Goal: Information Seeking & Learning: Learn about a topic

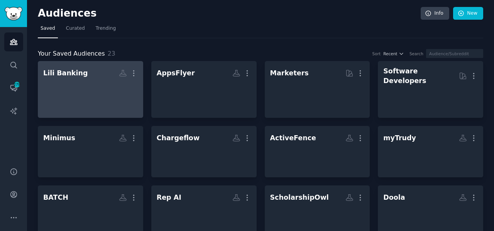
click at [89, 83] on div at bounding box center [90, 93] width 95 height 27
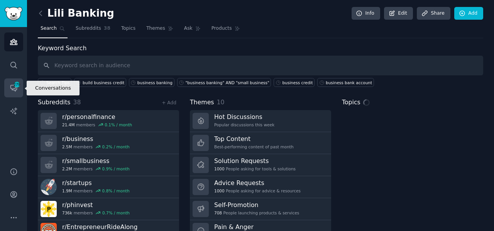
click at [14, 88] on icon "Sidebar" at bounding box center [14, 88] width 8 height 8
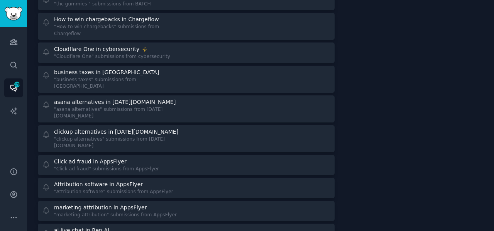
scroll to position [2072, 0]
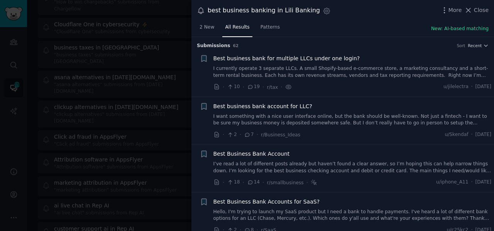
click at [290, 59] on span "Best business bank for multiple LLCs under one login?" at bounding box center [286, 58] width 147 height 8
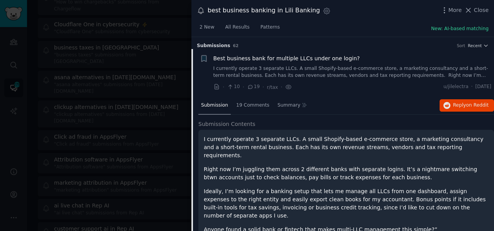
scroll to position [12, 0]
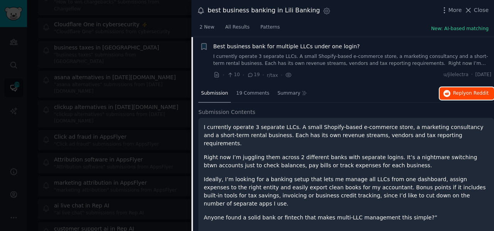
click at [456, 93] on span "Reply on Reddit" at bounding box center [471, 93] width 36 height 7
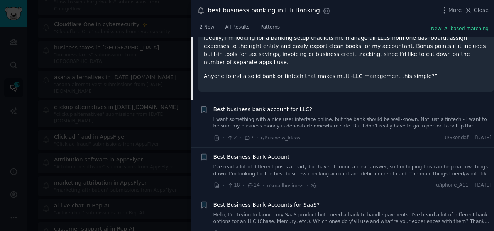
scroll to position [154, 0]
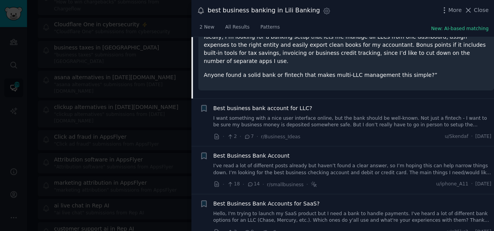
click at [308, 115] on link "I want something with a nice user interface online, but the bank should be well…" at bounding box center [352, 122] width 278 height 14
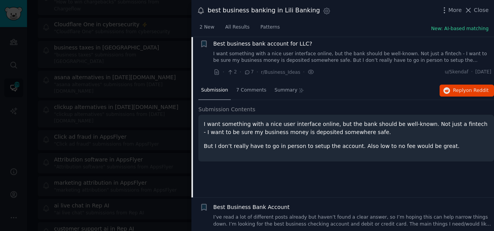
scroll to position [59, 0]
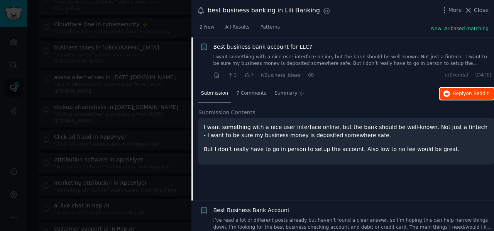
click at [453, 91] on span "Reply on Reddit" at bounding box center [471, 93] width 36 height 7
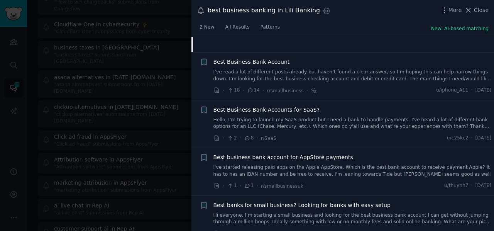
scroll to position [208, 0]
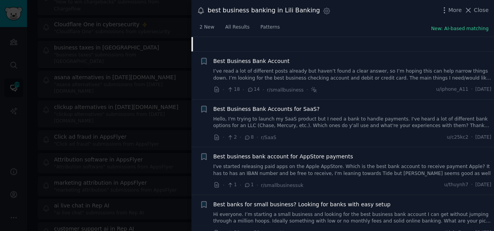
click at [276, 73] on link "I’ve read a lot of different posts already but haven’t found a clear answer, so…" at bounding box center [352, 75] width 278 height 14
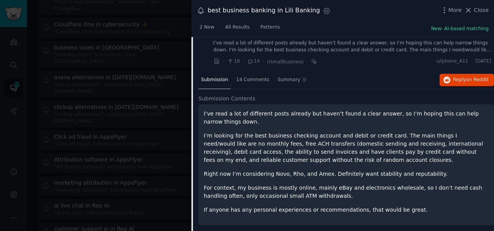
scroll to position [120, 0]
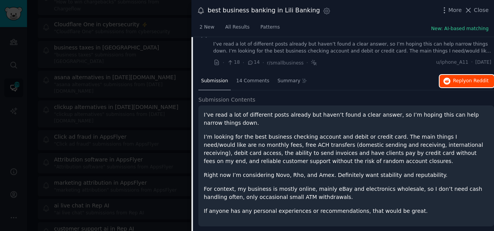
click at [459, 80] on span "Reply on Reddit" at bounding box center [471, 81] width 36 height 7
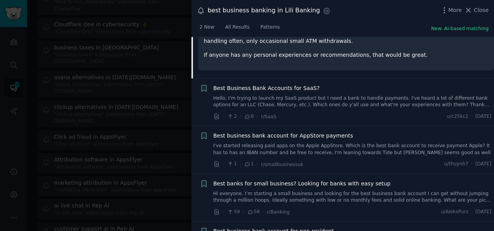
scroll to position [277, 0]
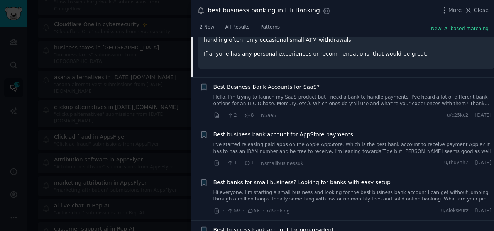
click at [255, 98] on link "Hello, I'm trying to launch my SaaS product but I need a bank to handle payment…" at bounding box center [352, 101] width 278 height 14
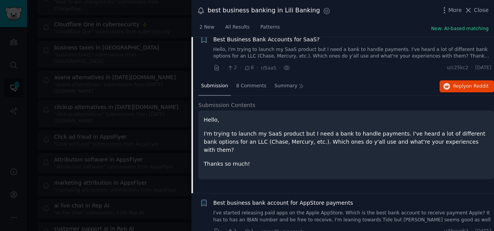
scroll to position [155, 0]
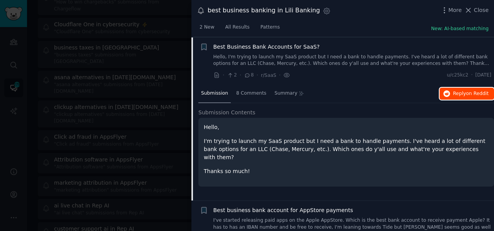
click at [460, 90] on span "Reply on Reddit" at bounding box center [471, 93] width 36 height 7
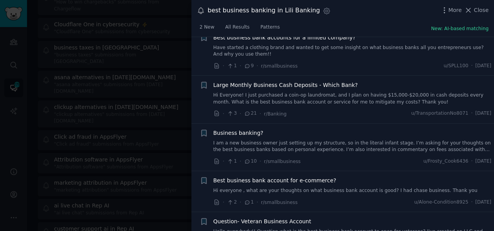
scroll to position [1433, 0]
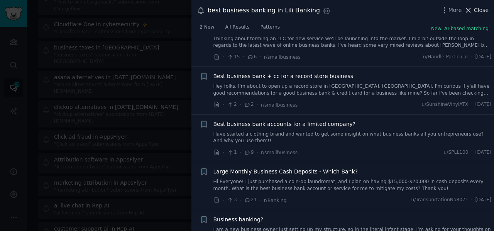
click at [469, 12] on icon at bounding box center [468, 10] width 8 height 8
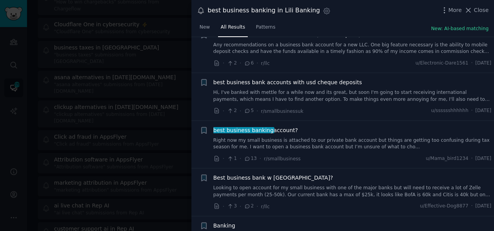
scroll to position [453, 0]
click at [473, 6] on icon at bounding box center [468, 10] width 8 height 8
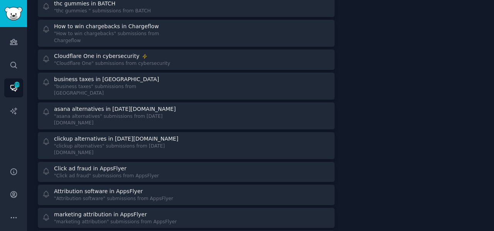
scroll to position [2038, 0]
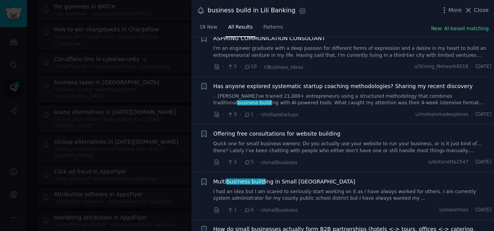
scroll to position [696, 0]
click at [300, 93] on link "...[PERSON_NAME]'ve trained 21,000+ entrepreneurs using a structured methodolog…" at bounding box center [352, 100] width 278 height 14
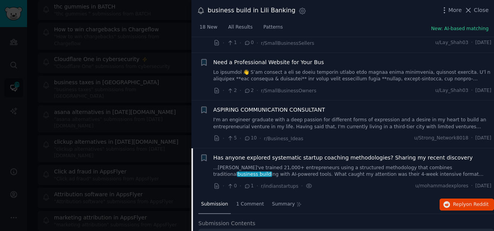
scroll to position [601, 0]
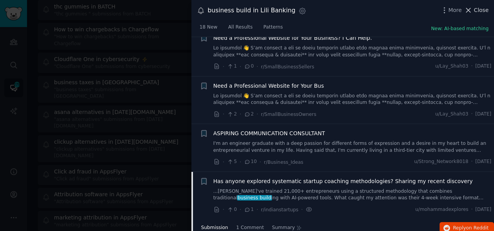
click at [470, 8] on icon at bounding box center [468, 10] width 8 height 8
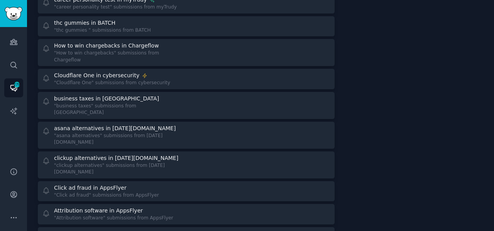
scroll to position [2021, 0]
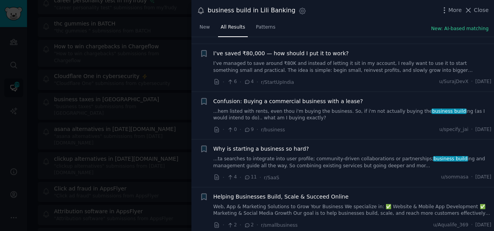
scroll to position [112, 0]
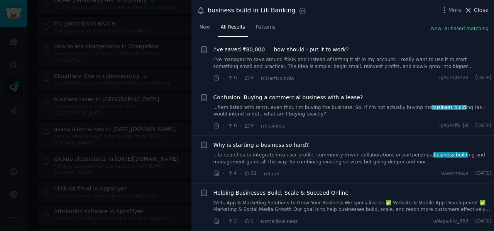
click at [472, 13] on icon at bounding box center [468, 10] width 8 height 8
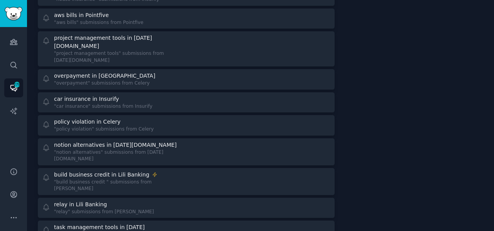
scroll to position [1602, 0]
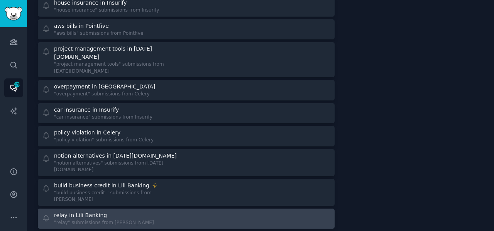
click at [153, 211] on div "relay in Lili Banking "relay" submissions from [PERSON_NAME]" at bounding box center [111, 218] width 139 height 15
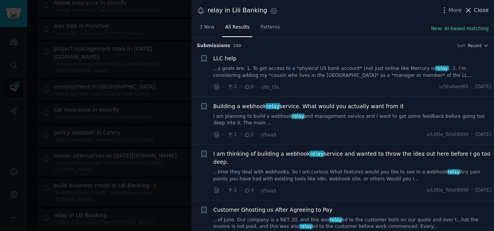
click at [469, 12] on icon at bounding box center [468, 10] width 8 height 8
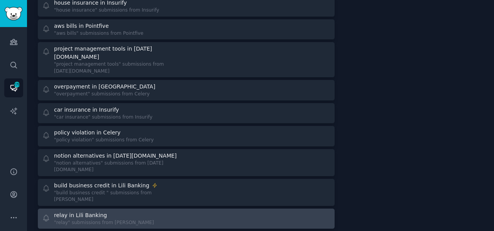
click at [158, 211] on div "relay in Lili Banking "relay" submissions from [PERSON_NAME]" at bounding box center [111, 218] width 139 height 15
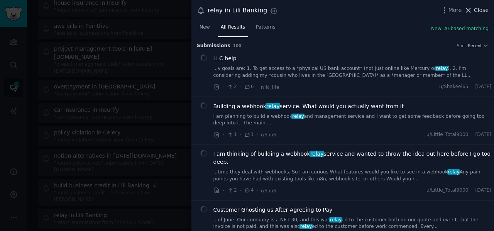
click at [473, 11] on icon at bounding box center [468, 10] width 8 height 8
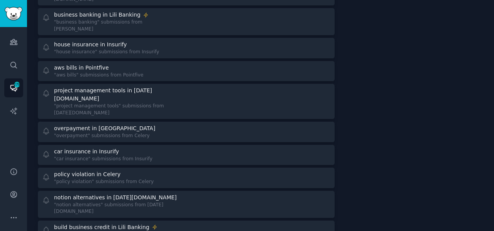
scroll to position [1560, 0]
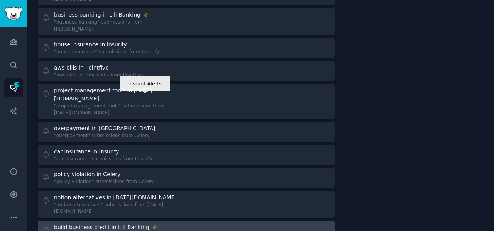
click at [152, 224] on icon at bounding box center [154, 226] width 5 height 5
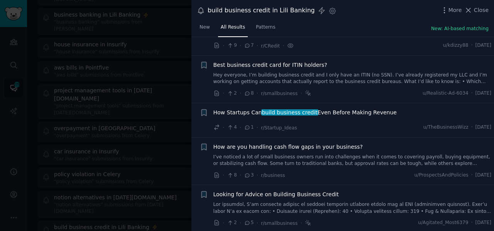
scroll to position [42, 0]
click at [253, 112] on span "How Startups Can build business credit Even Before Making Revenue" at bounding box center [304, 112] width 183 height 8
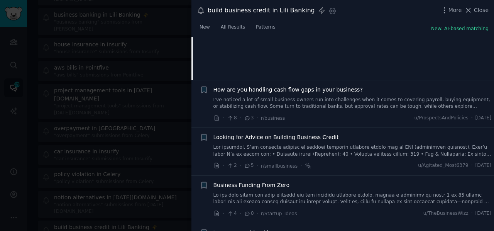
scroll to position [215, 0]
click at [289, 101] on link "I’ve noticed a lot of small business owners run into challenges when it comes t…" at bounding box center [352, 103] width 278 height 14
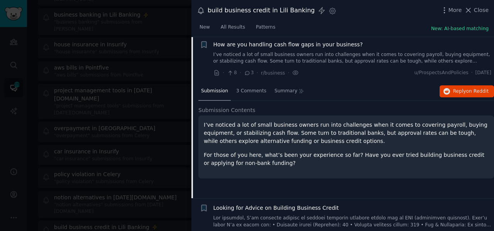
scroll to position [141, 0]
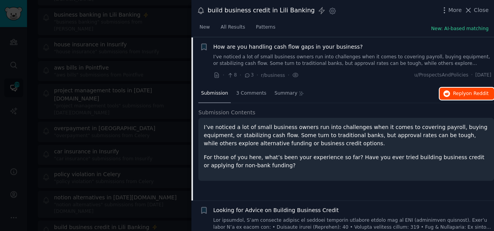
click at [456, 88] on button "Reply on Reddit" at bounding box center [467, 94] width 54 height 12
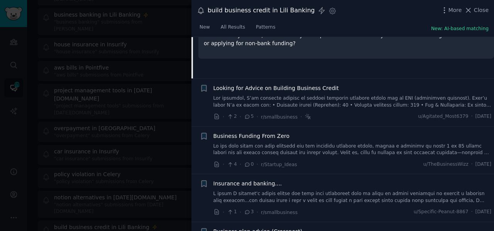
scroll to position [276, 0]
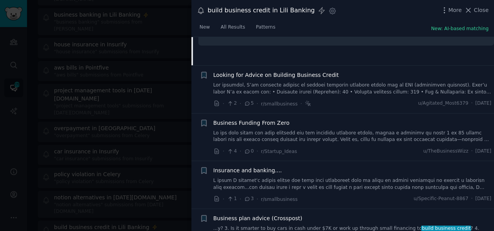
click at [261, 85] on link at bounding box center [352, 89] width 278 height 14
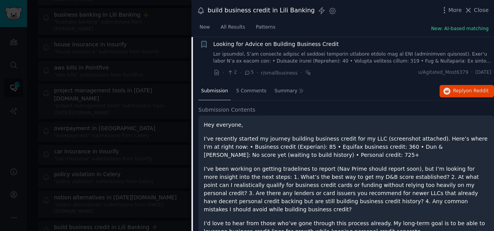
scroll to position [185, 0]
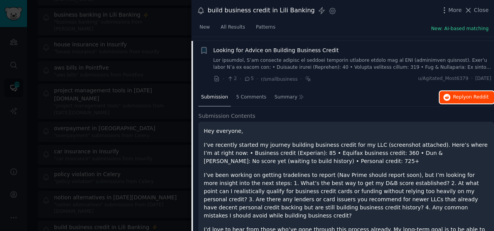
click at [456, 96] on span "Reply on Reddit" at bounding box center [471, 97] width 36 height 7
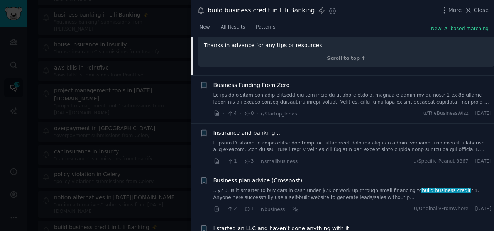
scroll to position [392, 0]
click at [319, 139] on link at bounding box center [352, 146] width 278 height 14
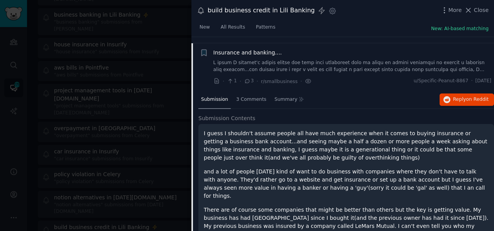
scroll to position [278, 0]
click at [453, 98] on span "Reply on Reddit" at bounding box center [471, 100] width 36 height 7
